Goal: Task Accomplishment & Management: Manage account settings

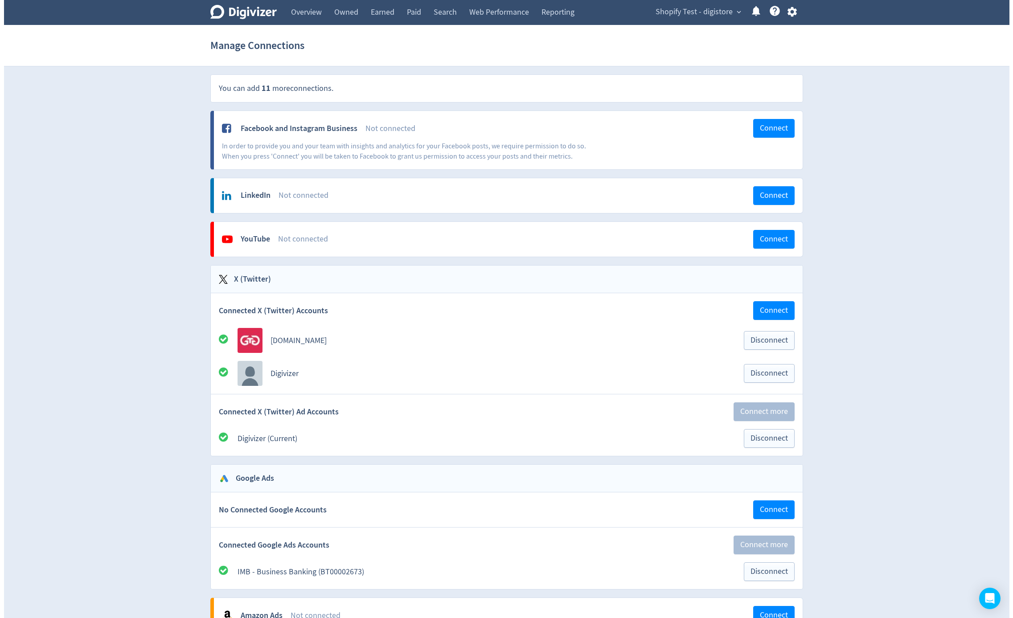
scroll to position [735, 0]
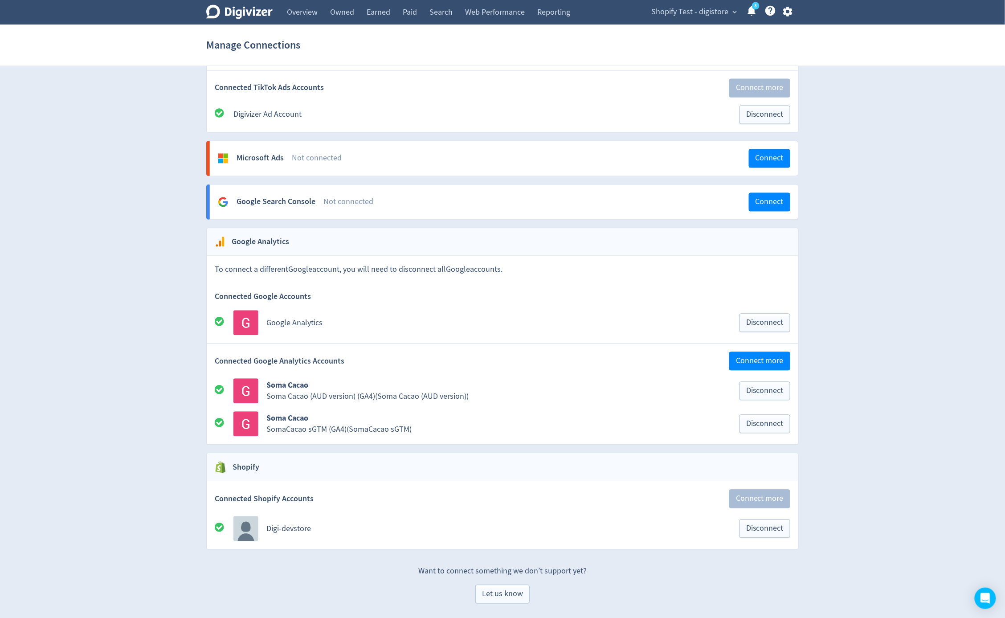
click at [792, 5] on div "Shopify Test - digistore expand_more 5 Help Center - Searchable support on usin…" at bounding box center [720, 12] width 157 height 25
click at [783, 13] on icon "button" at bounding box center [788, 12] width 12 height 12
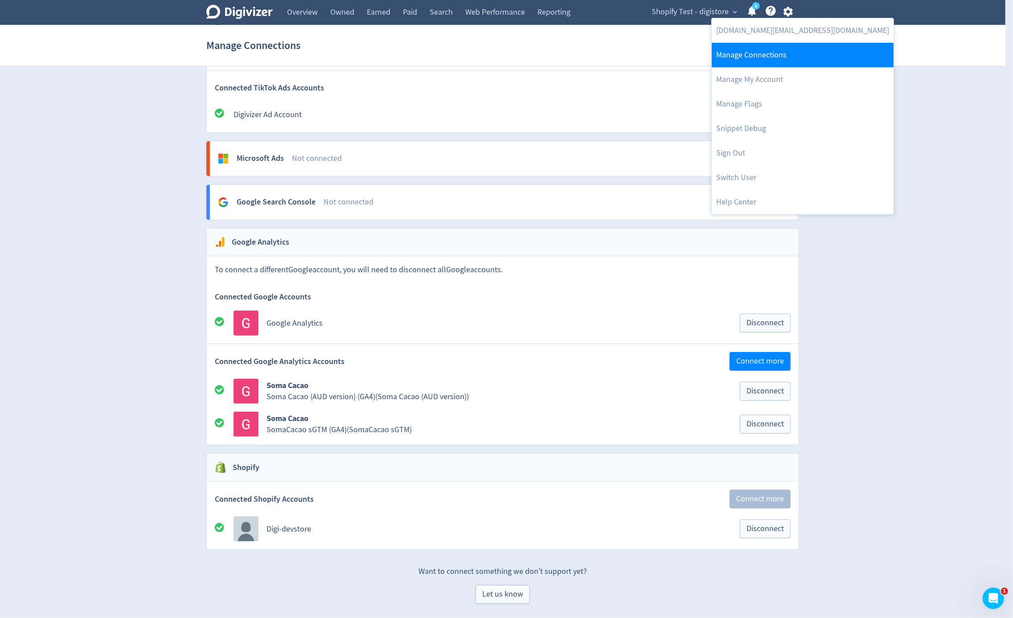
scroll to position [0, 0]
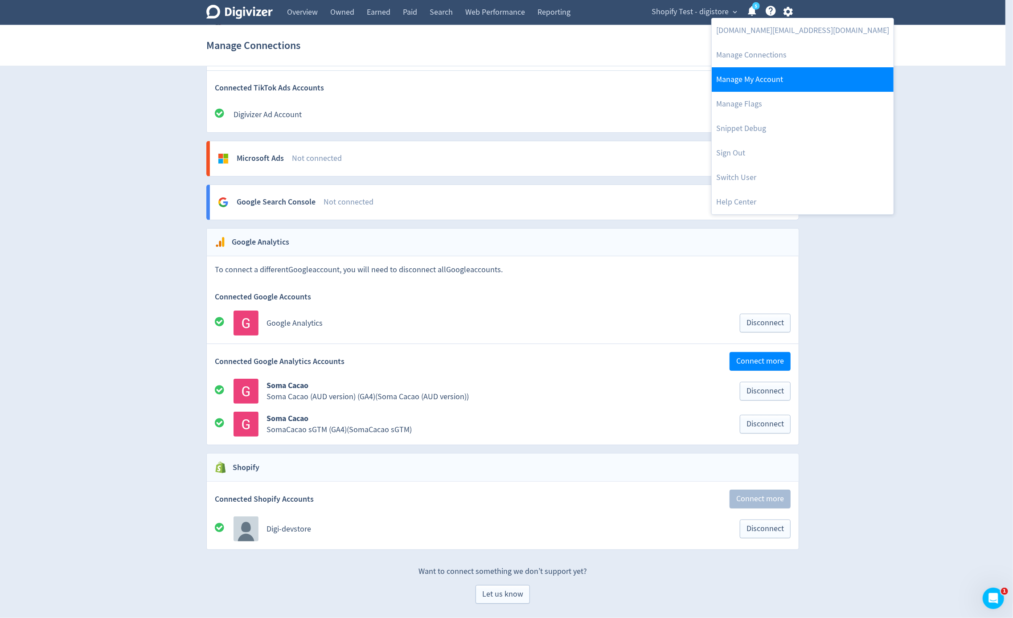
click at [760, 72] on link "Manage My Account" at bounding box center [803, 79] width 182 height 25
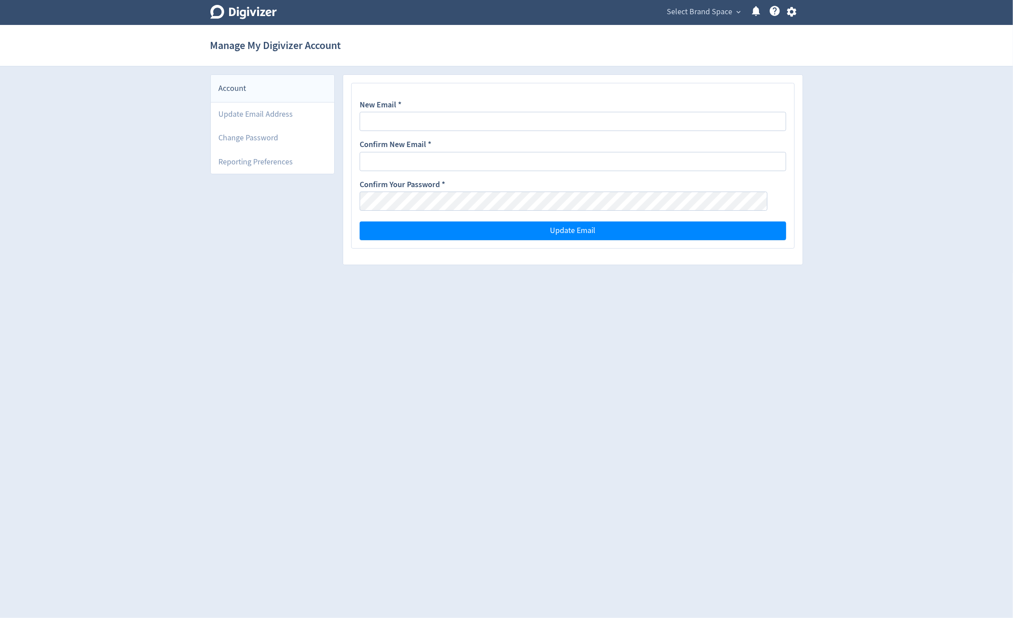
click at [790, 7] on icon "button" at bounding box center [792, 12] width 12 height 12
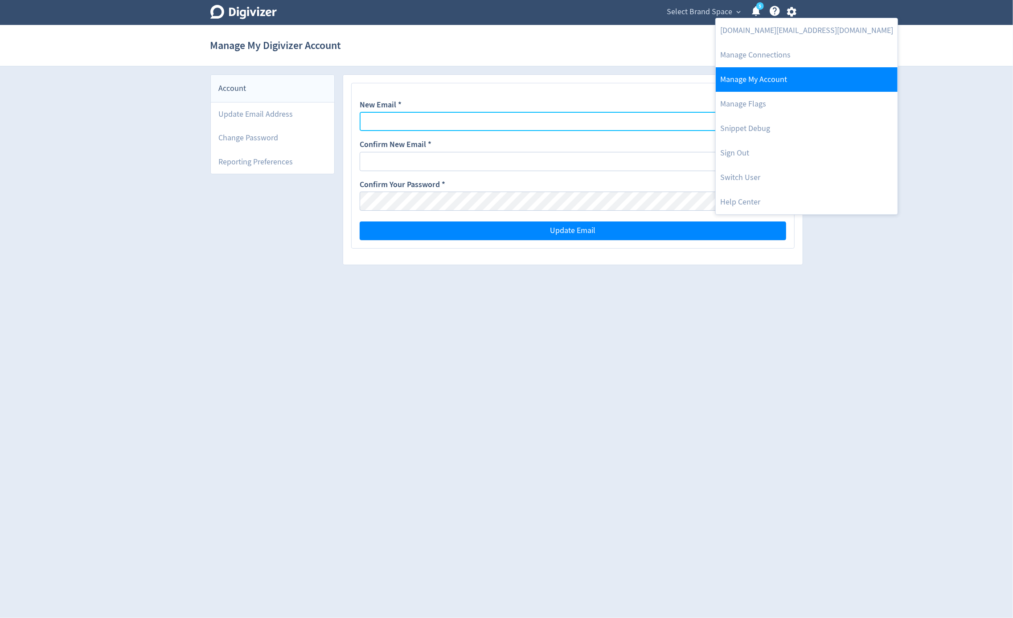
type input "[DOMAIN_NAME][EMAIL_ADDRESS][DOMAIN_NAME]"
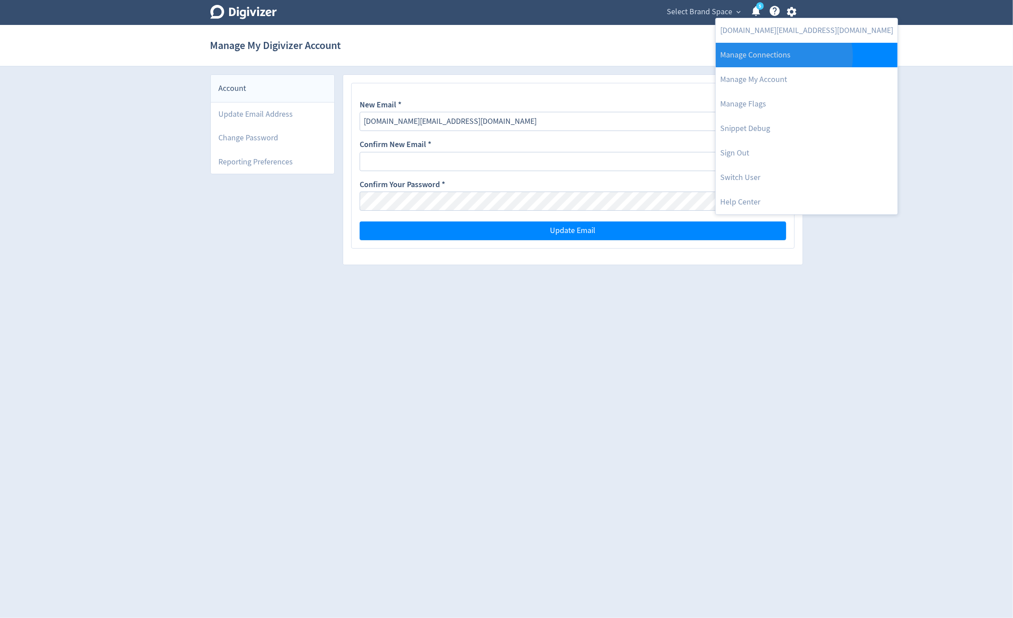
click at [783, 56] on link "Manage Connections" at bounding box center [807, 55] width 182 height 25
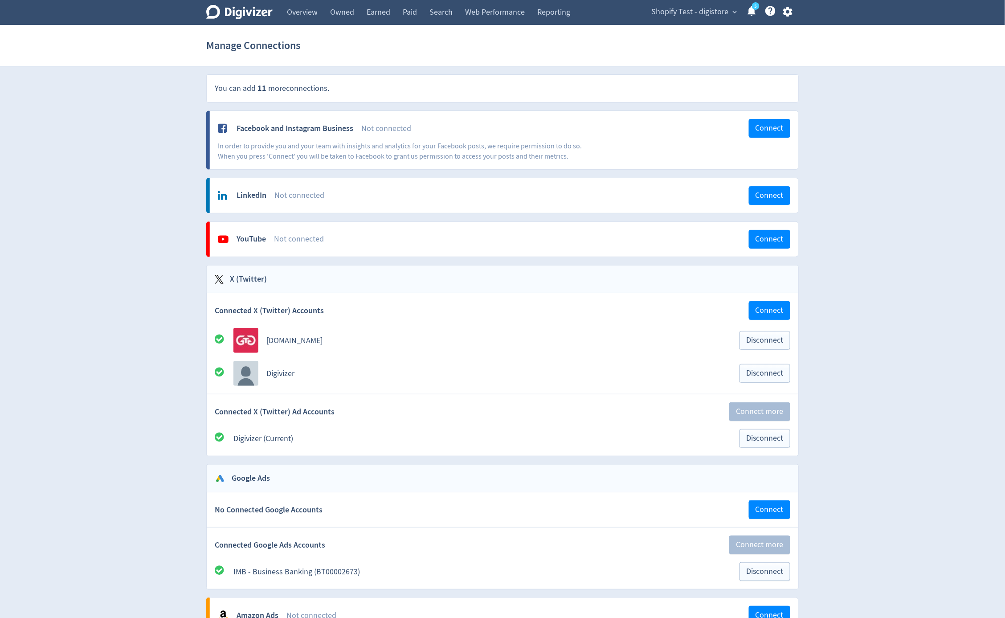
click at [789, 14] on icon "button" at bounding box center [787, 12] width 9 height 10
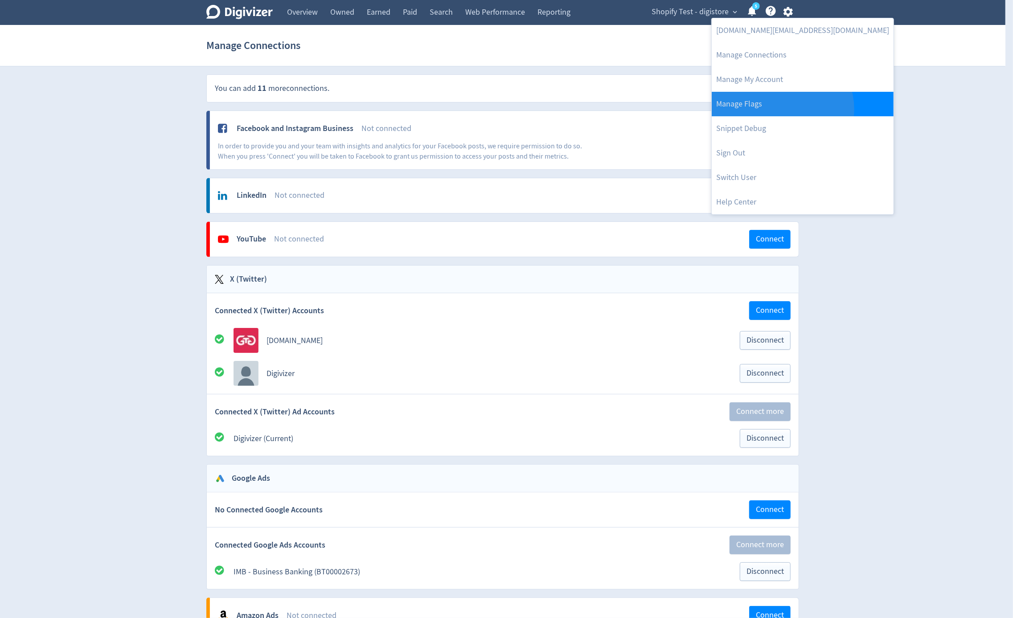
click at [782, 109] on link "Manage Flags" at bounding box center [803, 104] width 182 height 25
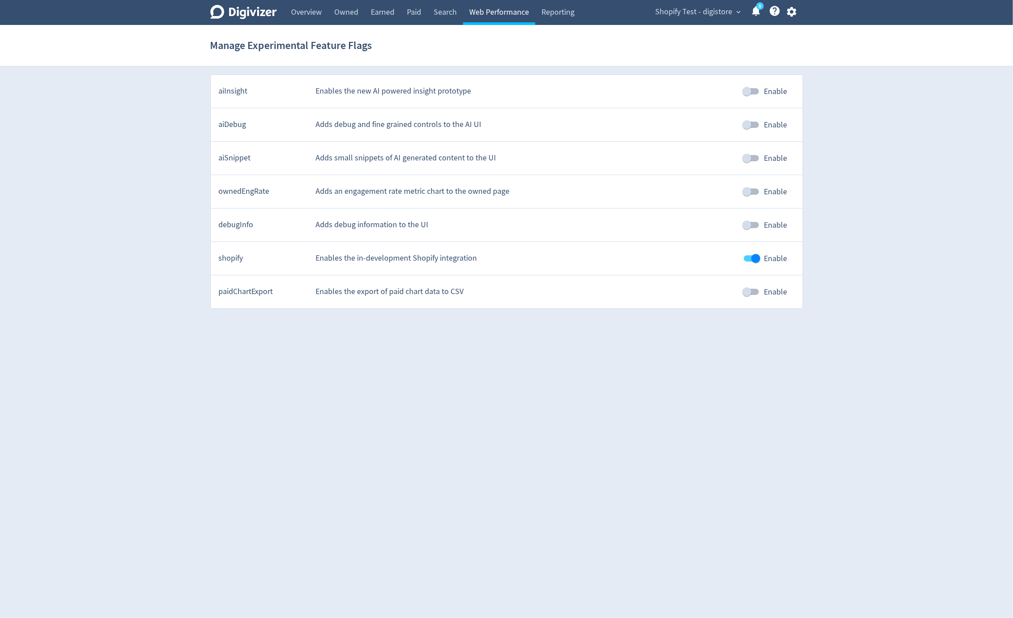
click at [479, 18] on link "Web Performance" at bounding box center [499, 12] width 72 height 25
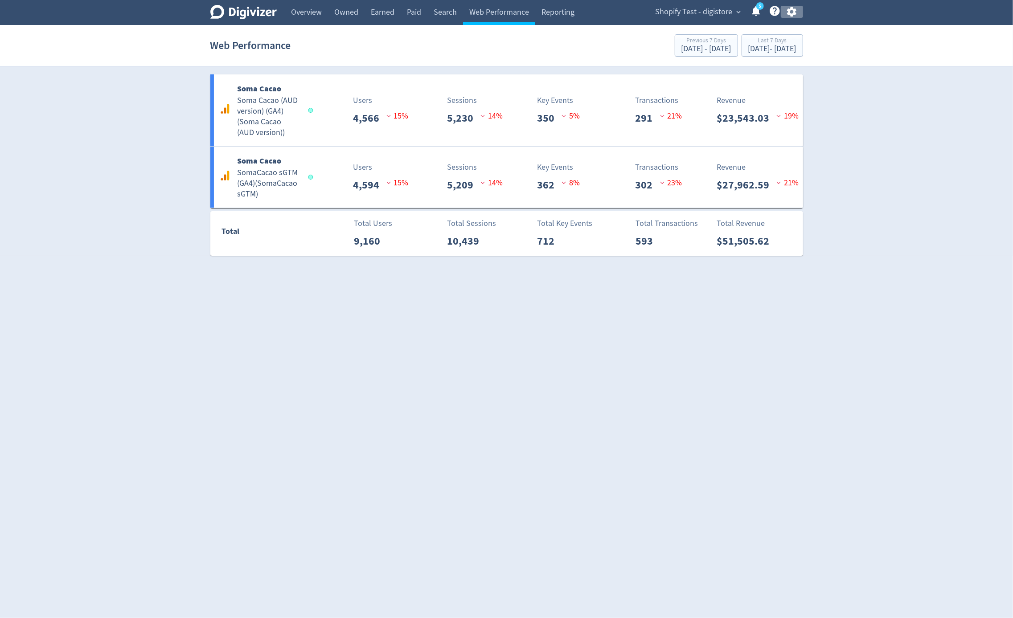
drag, startPoint x: 791, startPoint y: 13, endPoint x: 794, endPoint y: 54, distance: 41.1
click at [791, 14] on icon "button" at bounding box center [792, 12] width 12 height 12
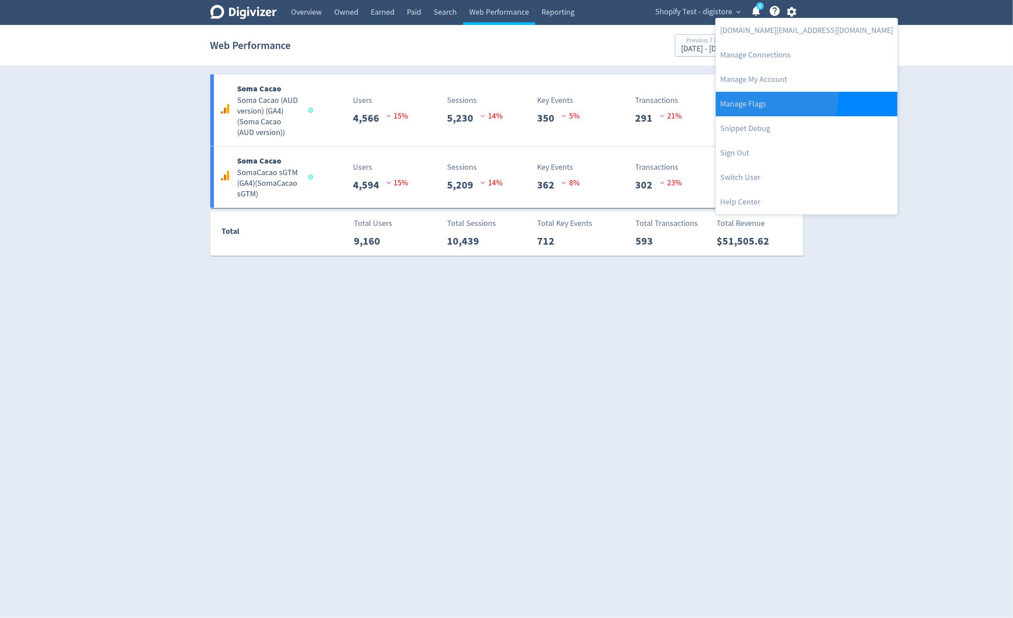
click at [775, 97] on link "Manage Flags" at bounding box center [807, 104] width 182 height 25
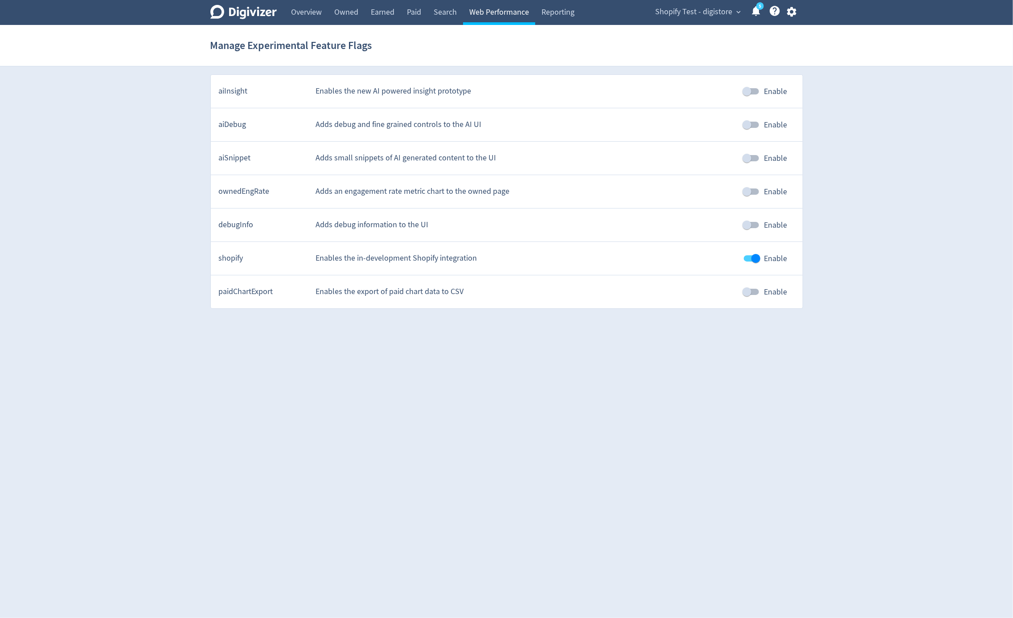
click at [506, 20] on link "Web Performance" at bounding box center [499, 12] width 72 height 25
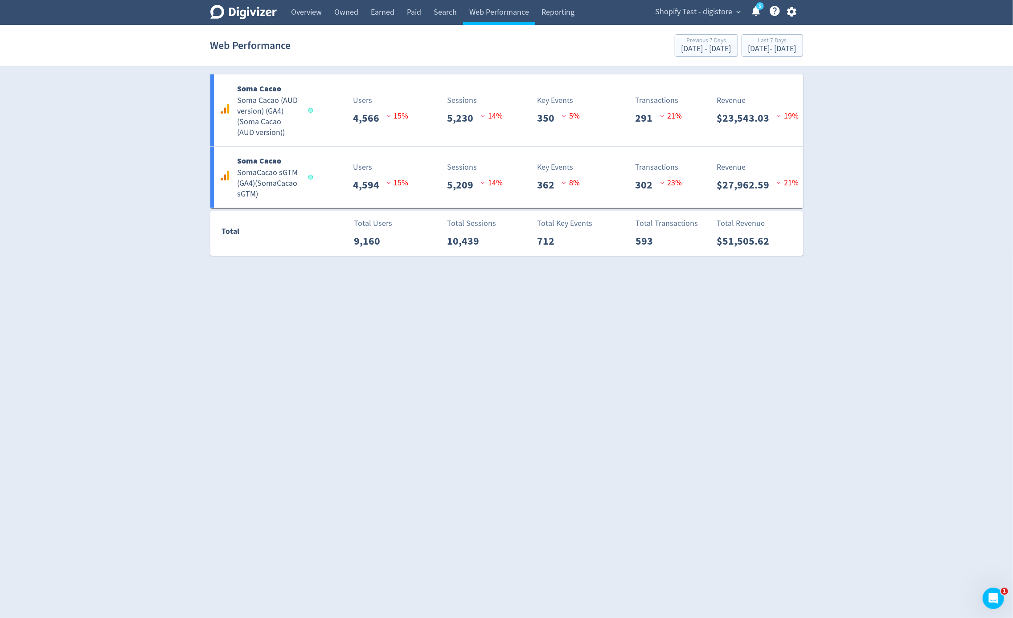
click at [795, 18] on div "Shopify Test - digistore expand_more 5 Help Center - Searchable support on usin…" at bounding box center [724, 12] width 157 height 25
click at [794, 16] on icon "button" at bounding box center [792, 12] width 12 height 12
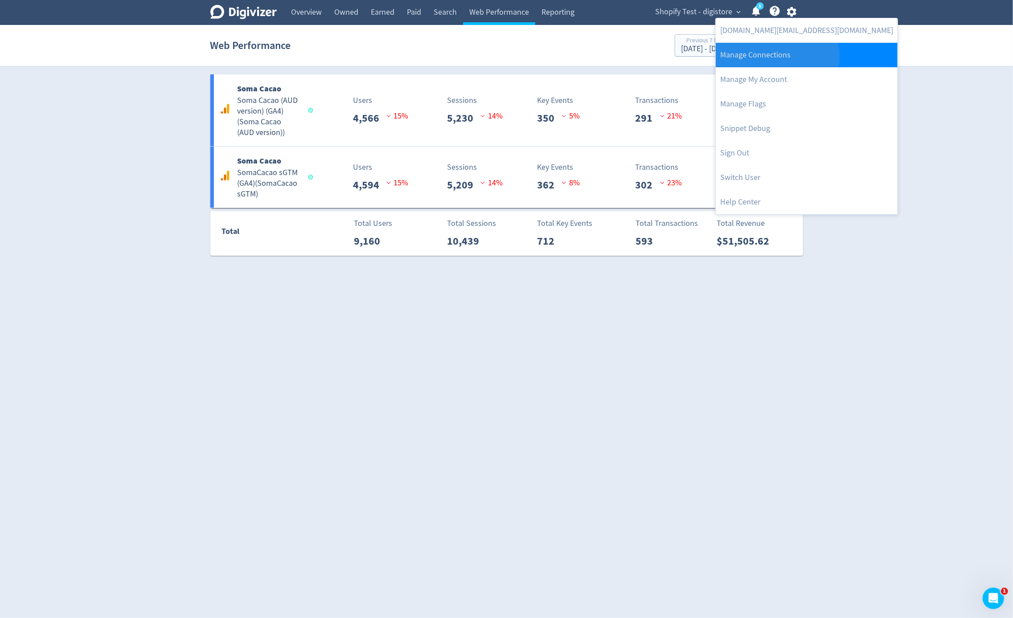
click at [777, 56] on link "Manage Connections" at bounding box center [807, 55] width 182 height 25
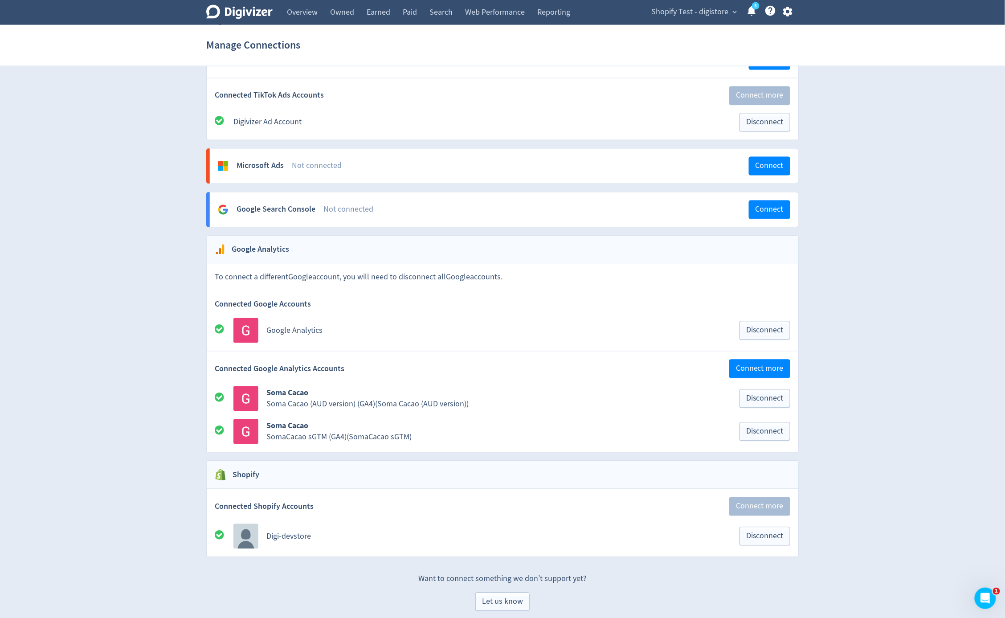
scroll to position [735, 0]
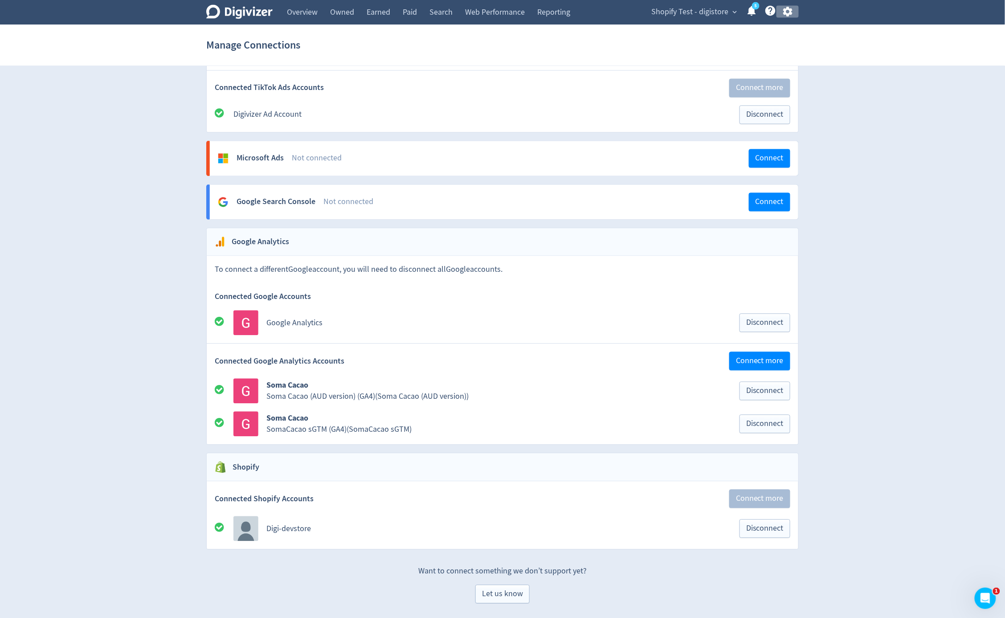
click at [791, 10] on icon "button" at bounding box center [787, 12] width 9 height 10
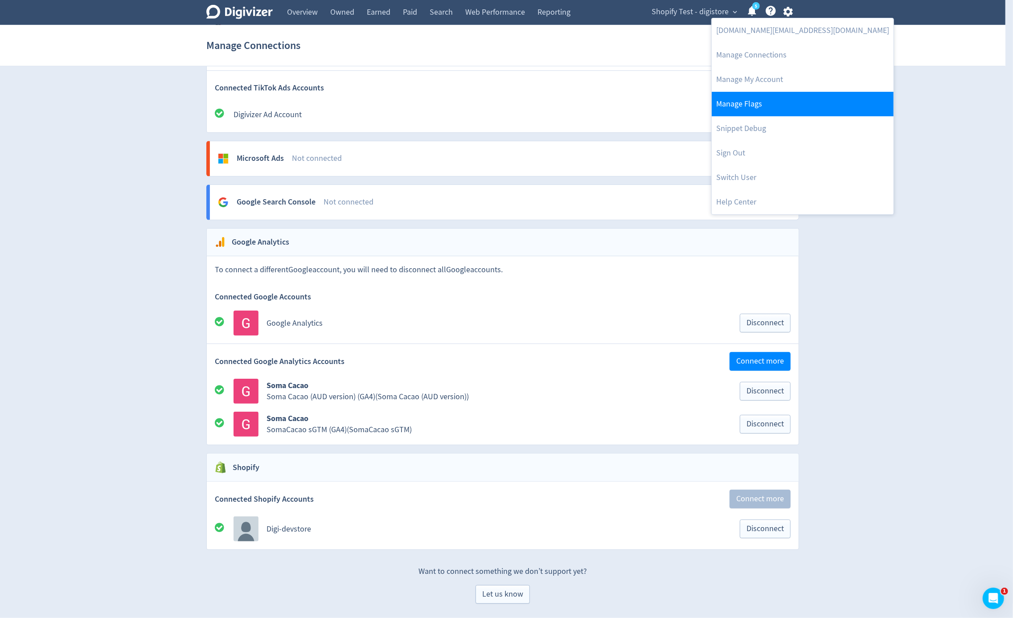
click at [773, 104] on link "Manage Flags" at bounding box center [803, 104] width 182 height 25
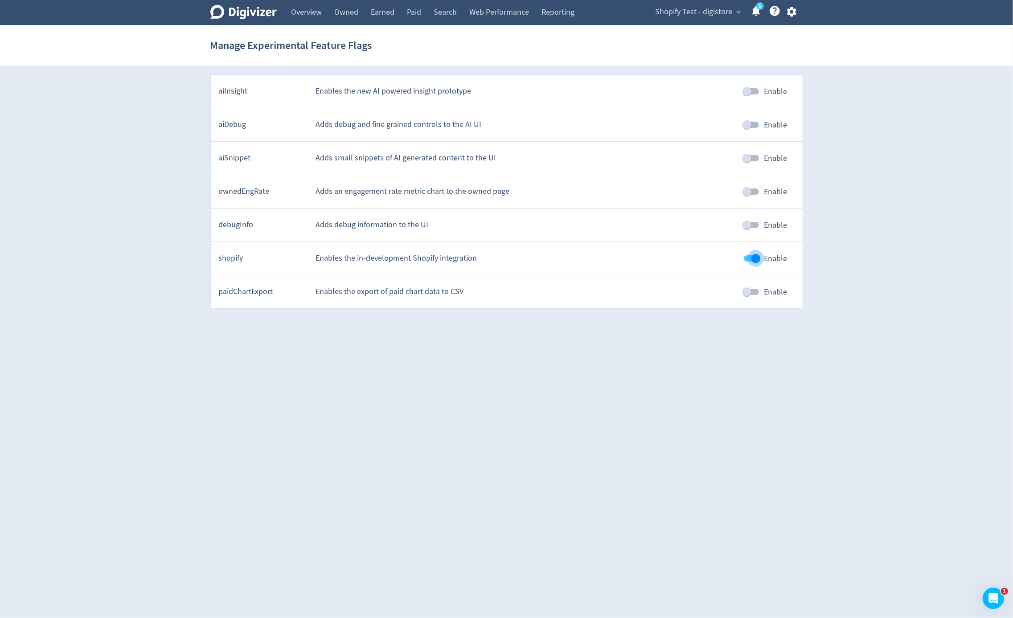
click at [749, 257] on input "Enable" at bounding box center [755, 258] width 51 height 17
checkbox input "false"
click at [502, 7] on link "Web Performance" at bounding box center [499, 12] width 72 height 25
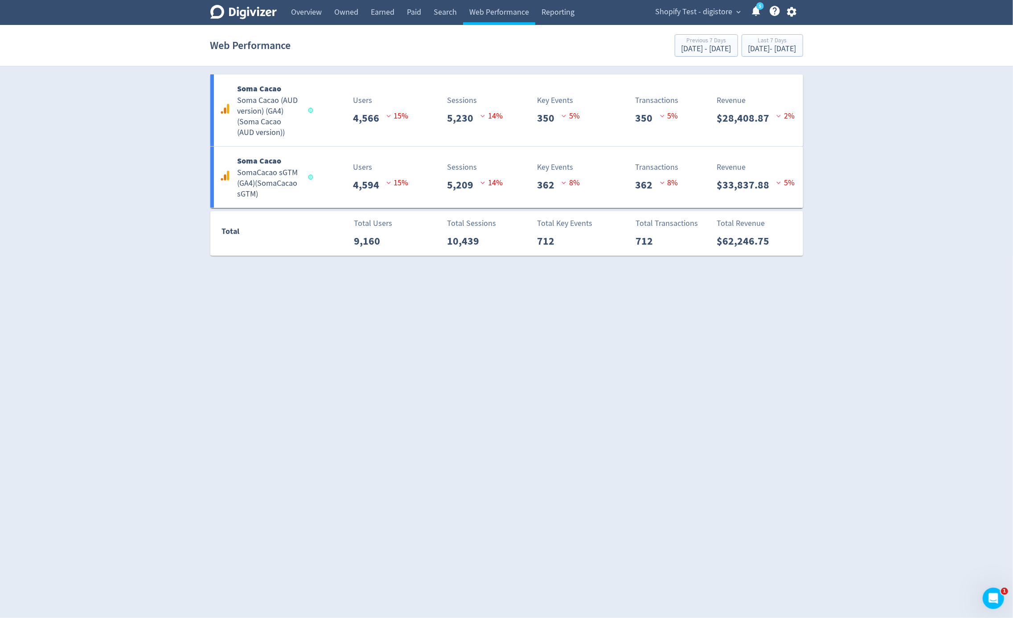
click at [804, 10] on div "Digivizer Logo Mark Digivizer Logo Overview Owned Earned Paid Search Web Perfor…" at bounding box center [506, 12] width 609 height 25
click at [795, 16] on icon "button" at bounding box center [792, 12] width 12 height 12
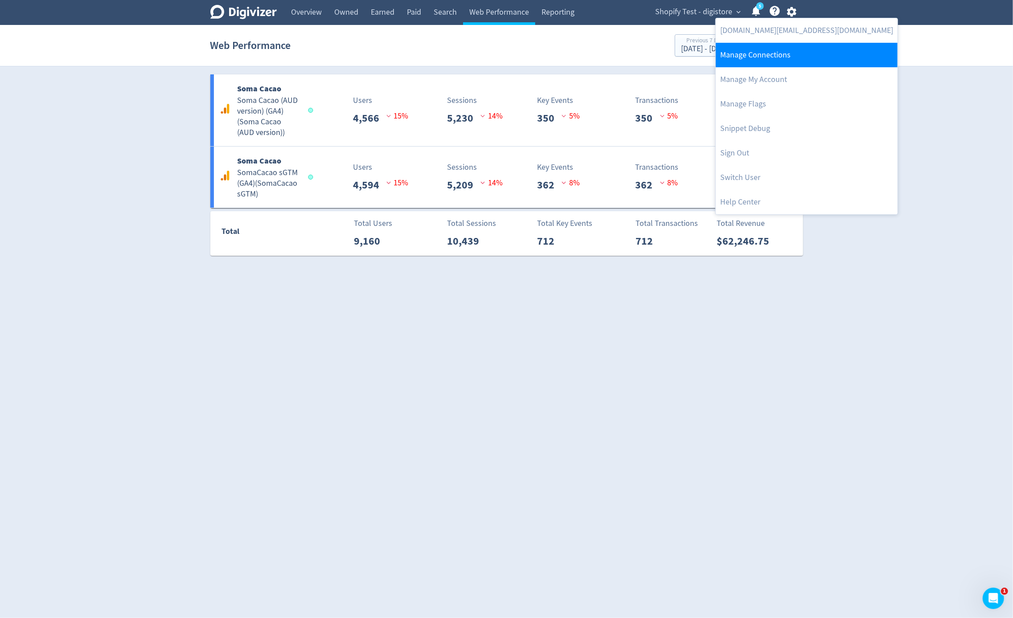
click at [783, 60] on link "Manage Connections" at bounding box center [807, 55] width 182 height 25
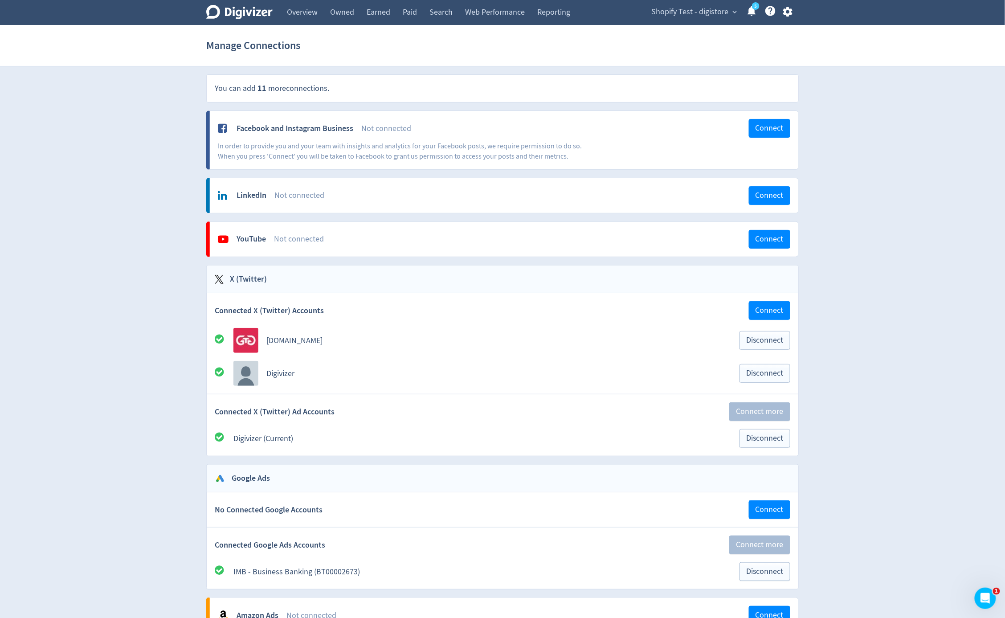
click at [789, 18] on div "Shopify Test - digistore expand_more 5 Help Center - Searchable support on usin…" at bounding box center [720, 12] width 157 height 25
click at [788, 16] on icon "button" at bounding box center [787, 12] width 9 height 10
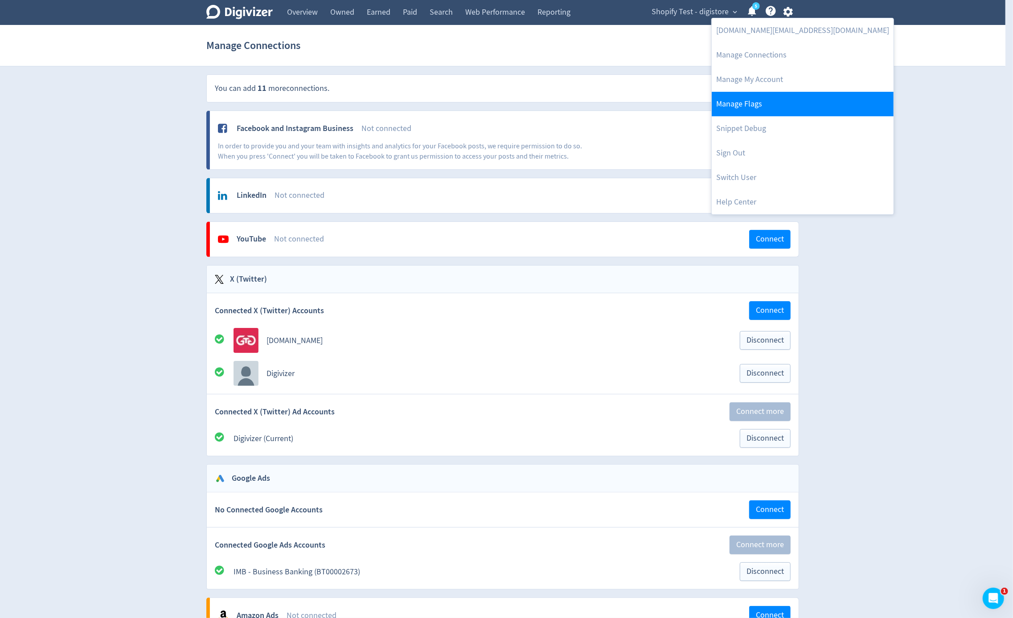
click at [776, 101] on link "Manage Flags" at bounding box center [803, 104] width 182 height 25
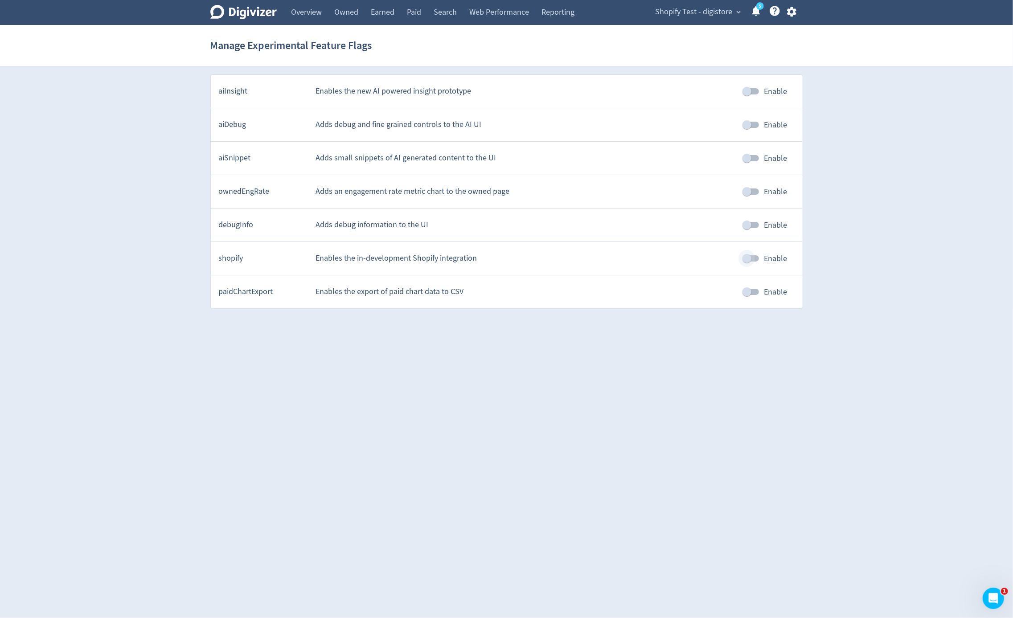
click at [747, 259] on input "Enable" at bounding box center [746, 258] width 51 height 17
checkbox input "true"
click at [487, 23] on link "Web Performance" at bounding box center [499, 12] width 72 height 25
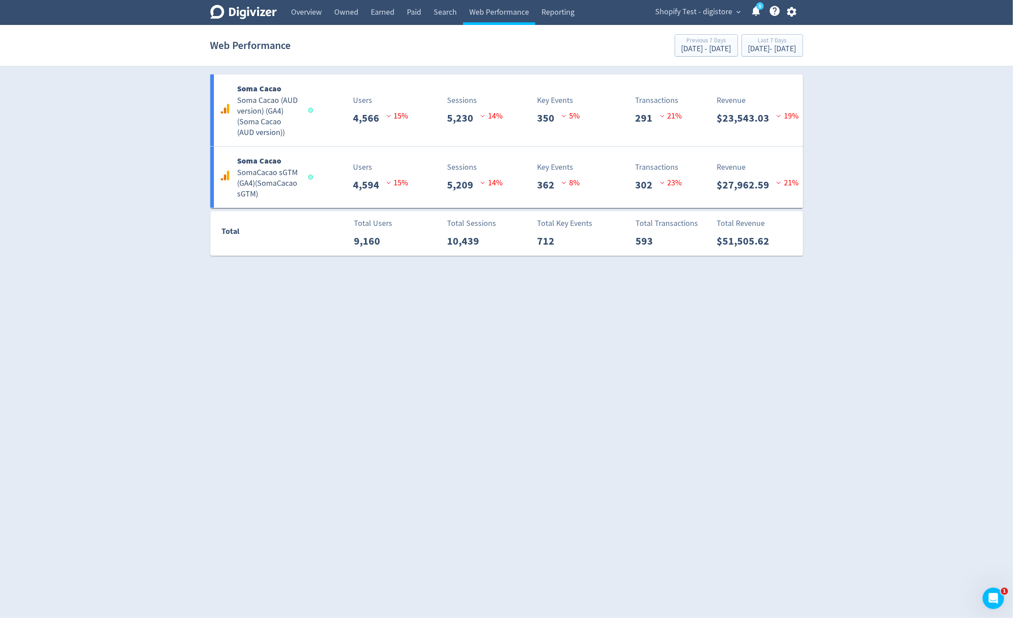
click at [398, 266] on html "Digivizer Logo Mark Digivizer Logo Overview Owned Earned Paid Search Web Perfor…" at bounding box center [506, 133] width 1013 height 266
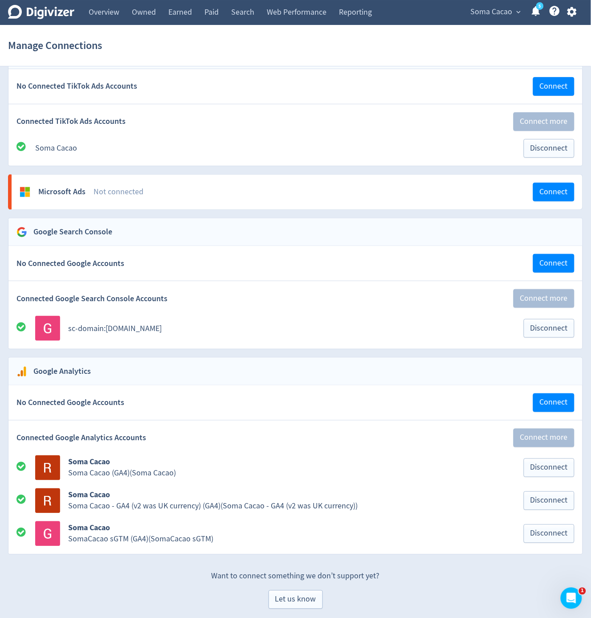
scroll to position [754, 0]
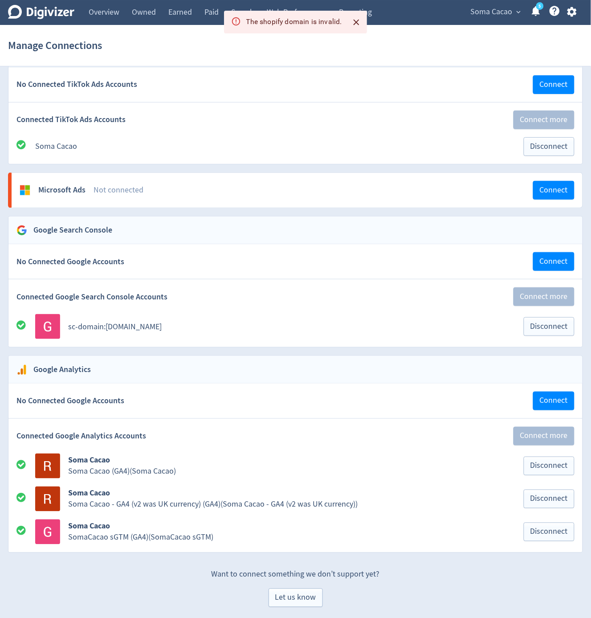
scroll to position [754, 0]
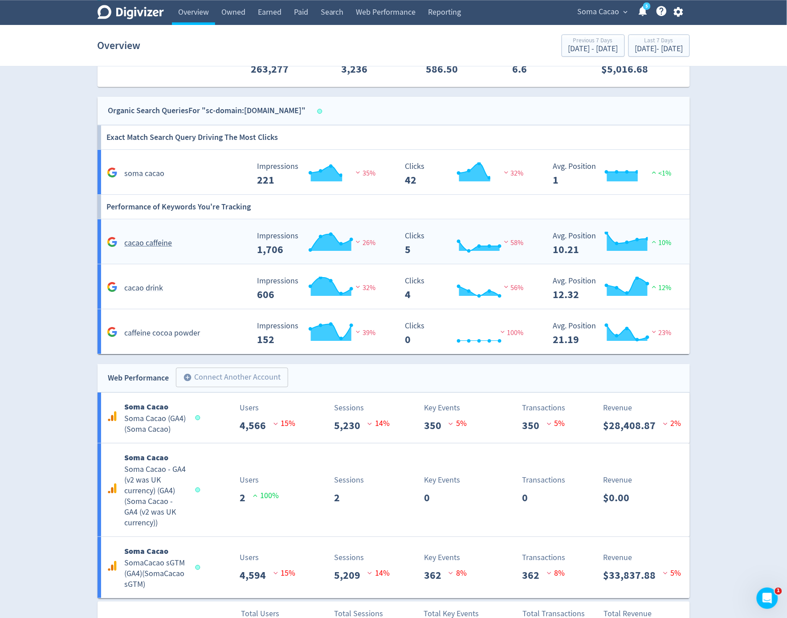
scroll to position [763, 0]
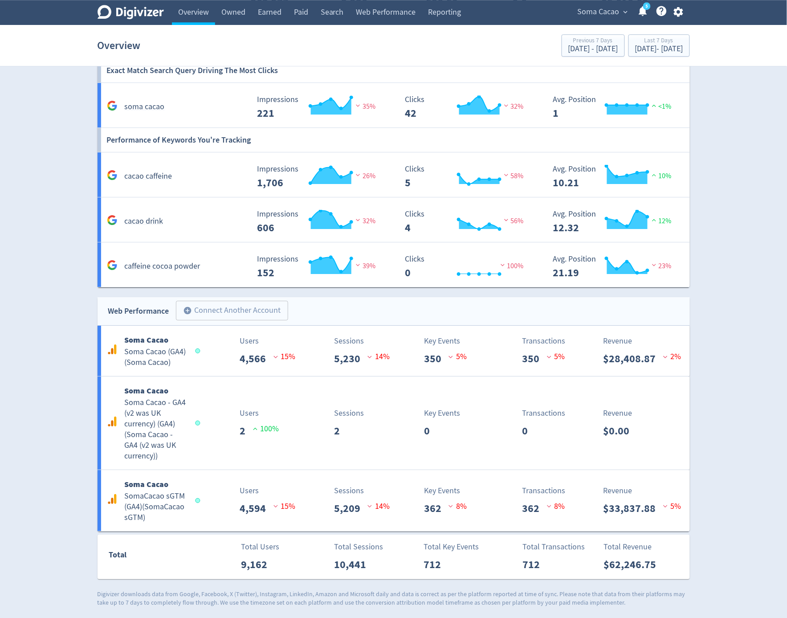
click at [666, 17] on link "Help Center - Searchable support on using Digivizer" at bounding box center [662, 12] width 12 height 15
click at [687, 4] on div "Soma Cacao expand_more 5 Help Center - Searchable support on using Digivizer" at bounding box center [629, 12] width 122 height 25
click at [681, 8] on icon "button" at bounding box center [679, 12] width 12 height 12
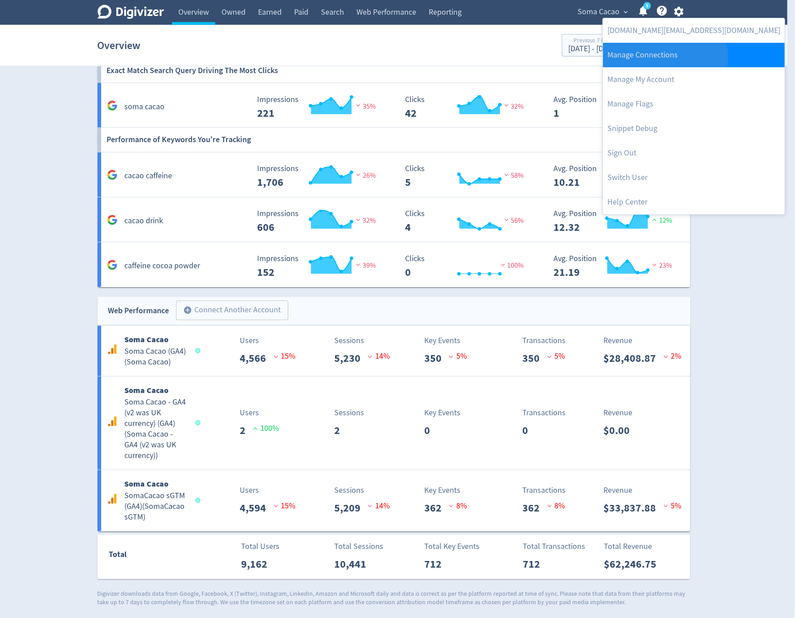
click at [664, 57] on link "Manage Connections" at bounding box center [694, 55] width 182 height 25
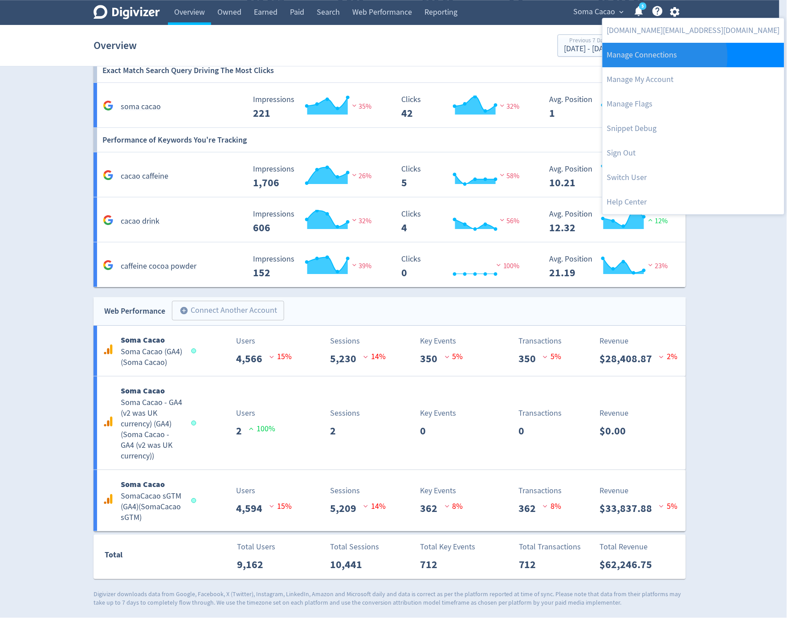
scroll to position [754, 0]
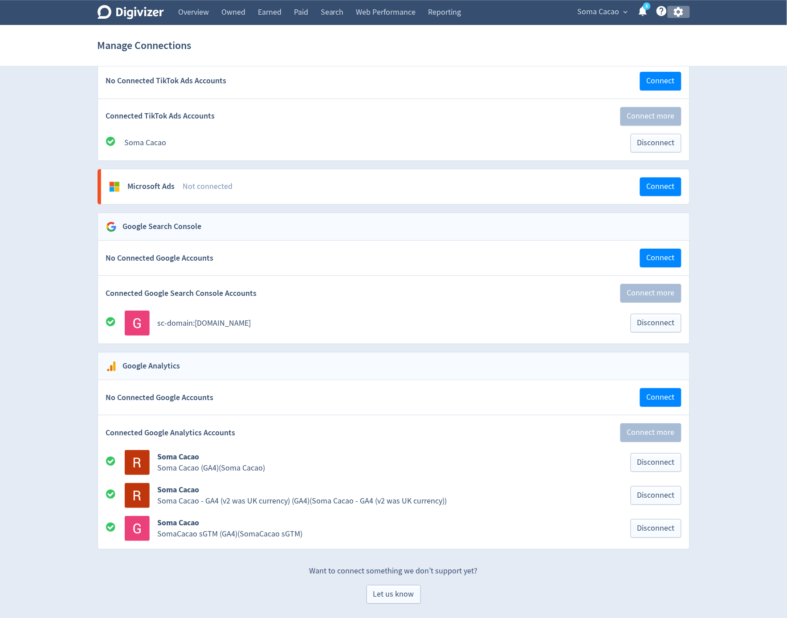
click at [683, 10] on icon "button" at bounding box center [678, 12] width 9 height 10
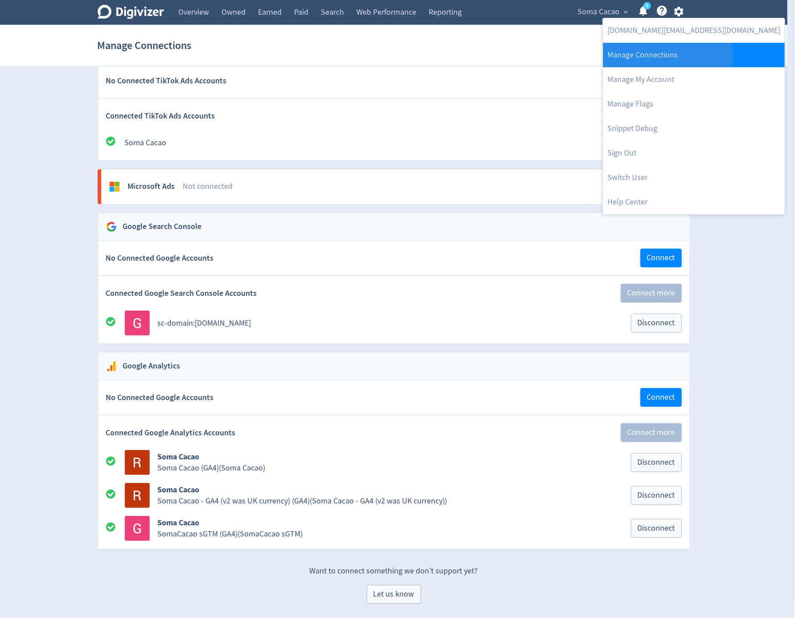
click at [667, 58] on link "Manage Connections" at bounding box center [694, 55] width 182 height 25
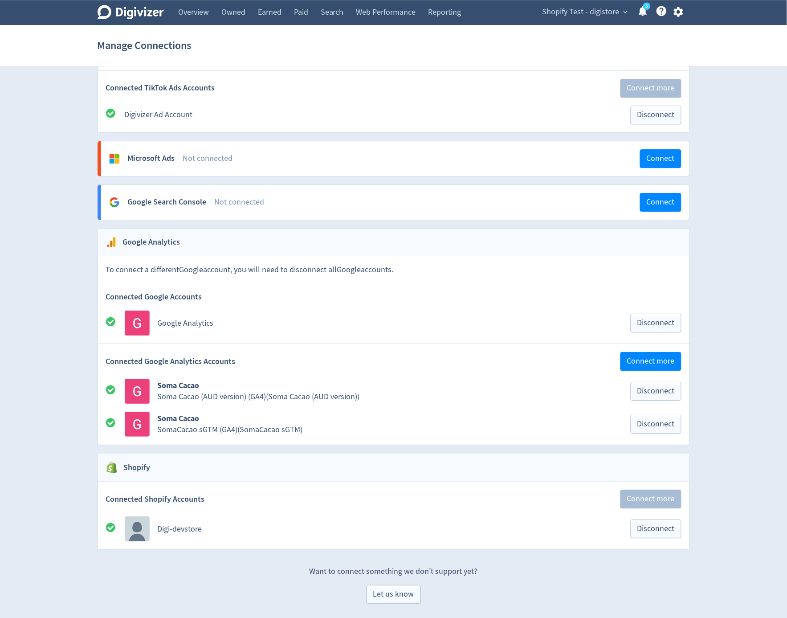
click at [582, 14] on span "Shopify Test - digistore" at bounding box center [581, 12] width 77 height 14
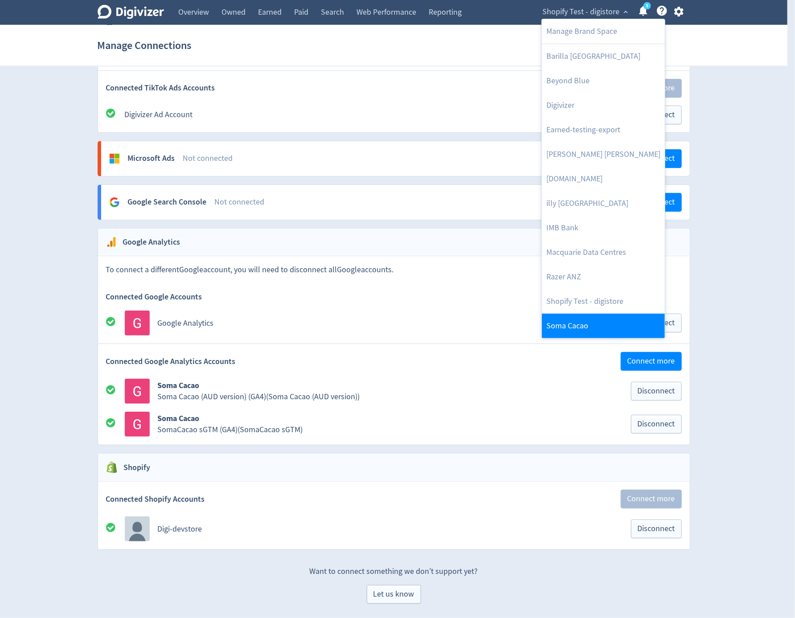
click at [591, 321] on link "Soma Cacao" at bounding box center [603, 326] width 123 height 25
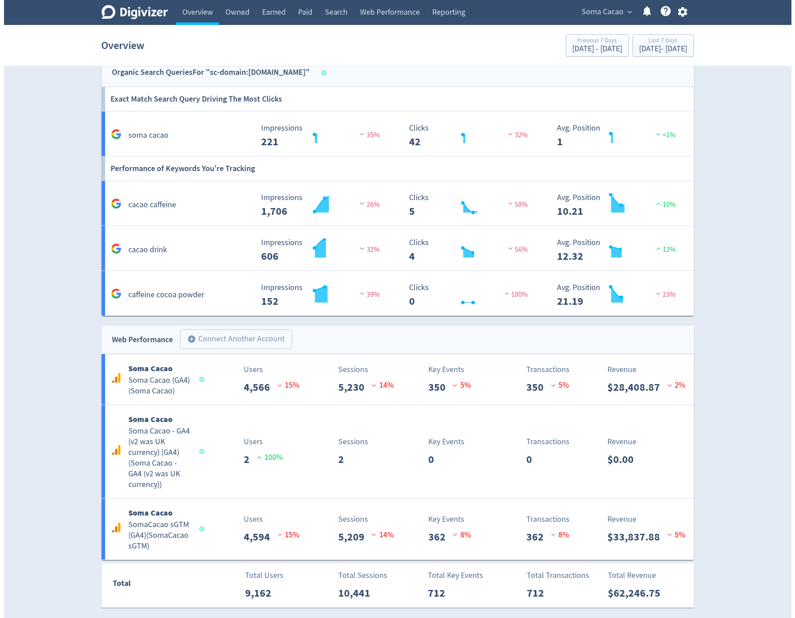
scroll to position [763, 0]
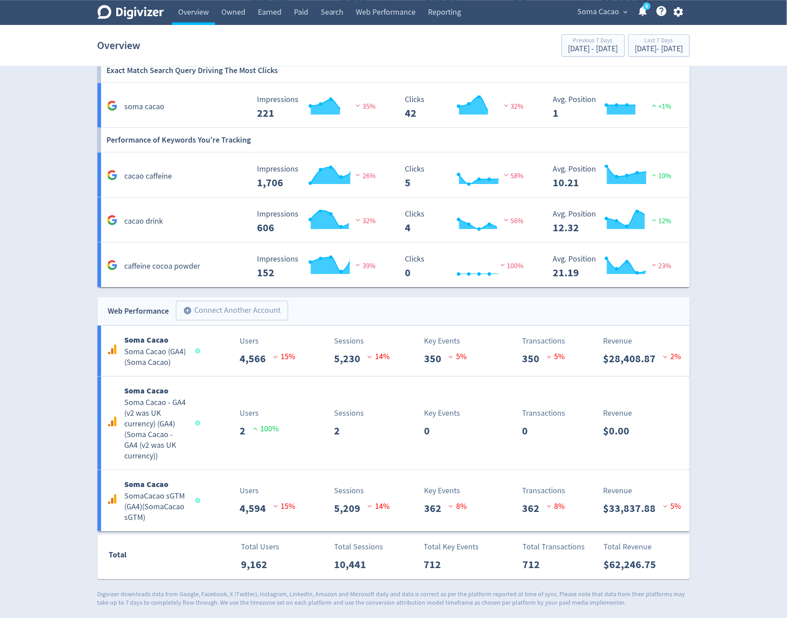
click at [681, 10] on icon "button" at bounding box center [678, 12] width 9 height 10
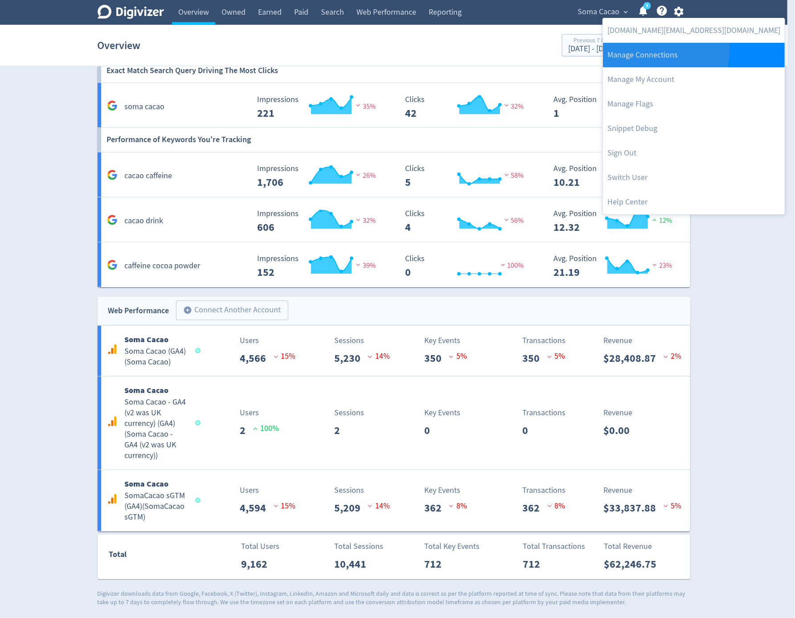
click at [665, 50] on link "Manage Connections" at bounding box center [694, 55] width 182 height 25
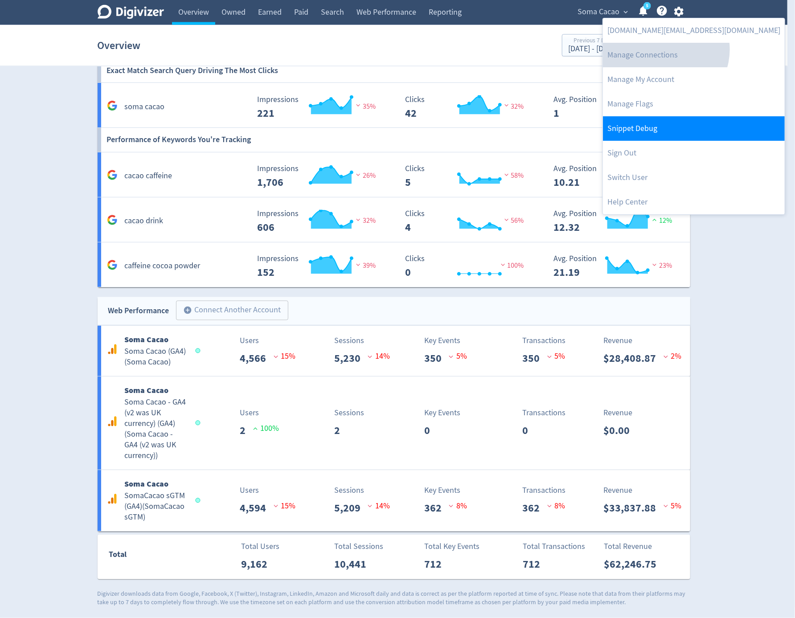
scroll to position [754, 0]
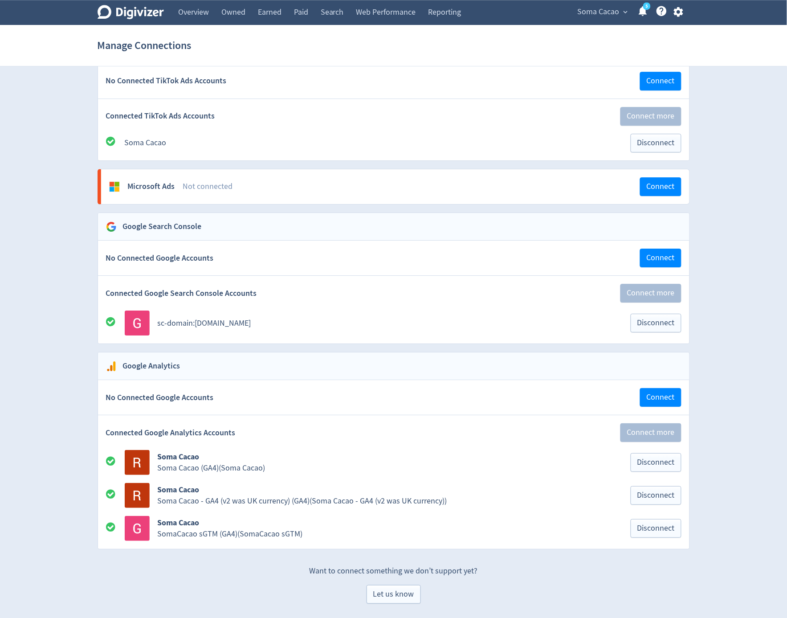
click at [683, 16] on icon "button" at bounding box center [679, 12] width 12 height 12
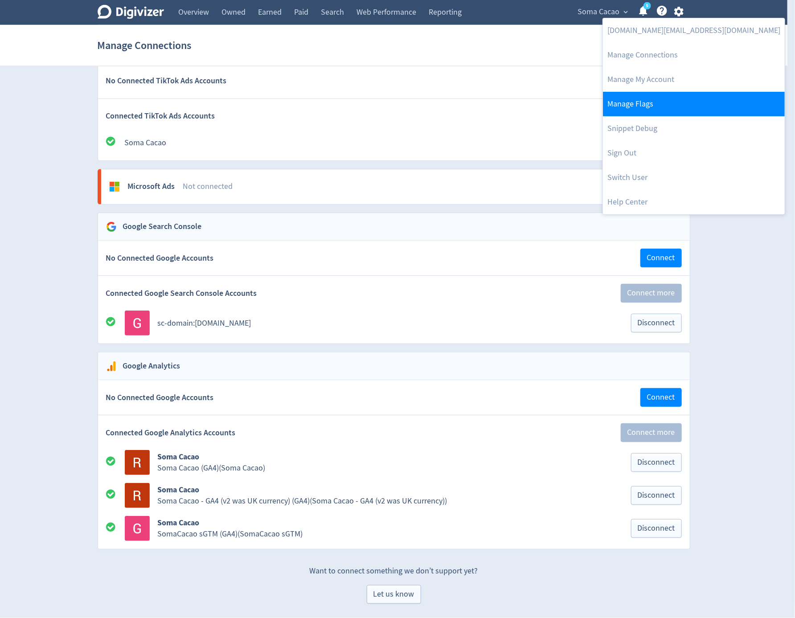
click at [650, 98] on link "Manage Flags" at bounding box center [694, 104] width 182 height 25
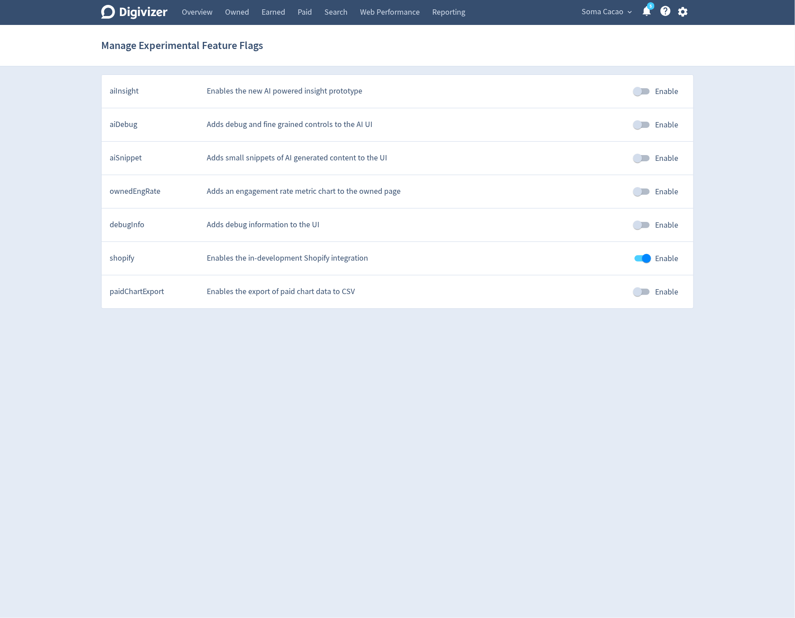
click at [686, 11] on icon "button" at bounding box center [682, 12] width 9 height 10
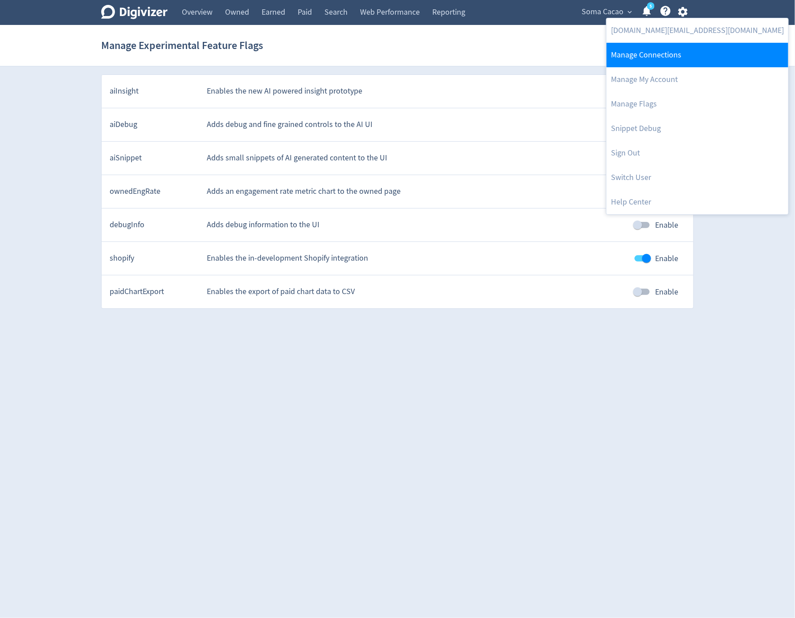
click at [675, 52] on link "Manage Connections" at bounding box center [697, 55] width 182 height 25
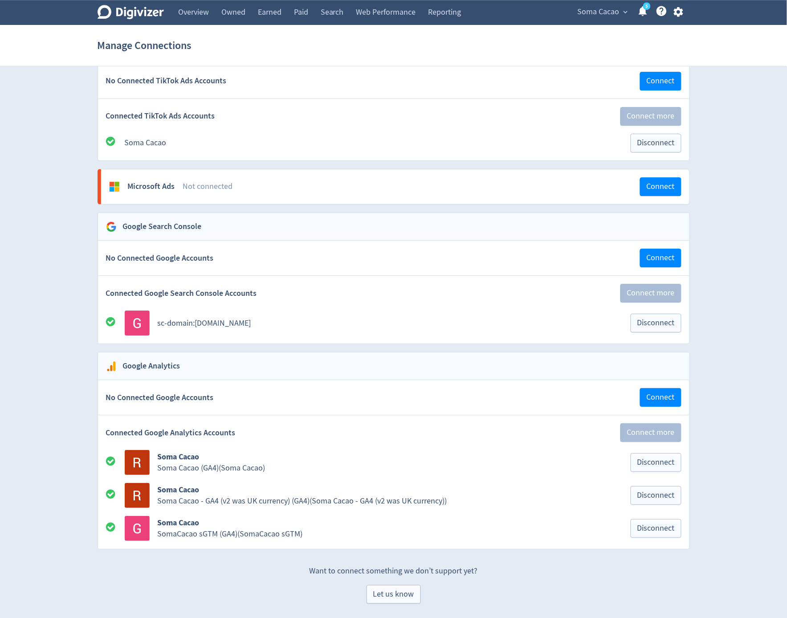
scroll to position [754, 0]
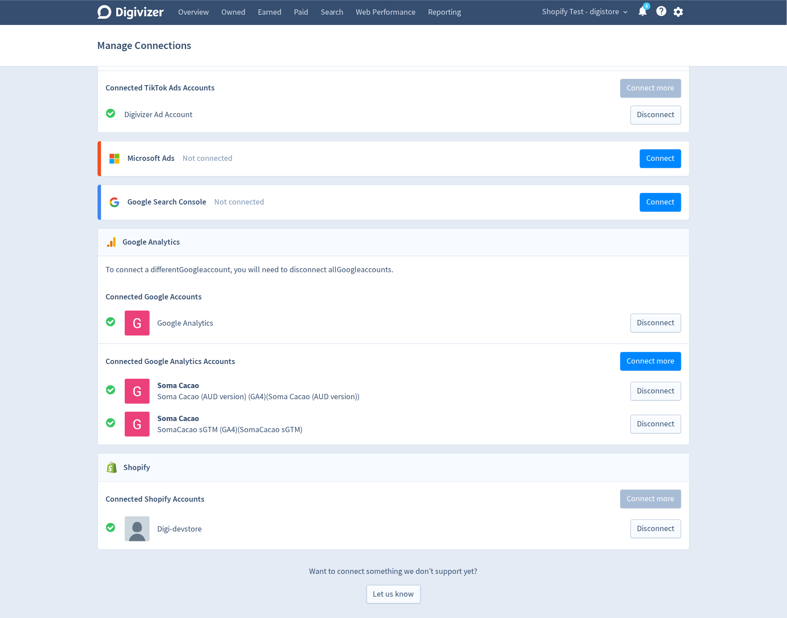
scroll to position [735, 0]
